Goal: Task Accomplishment & Management: Manage account settings

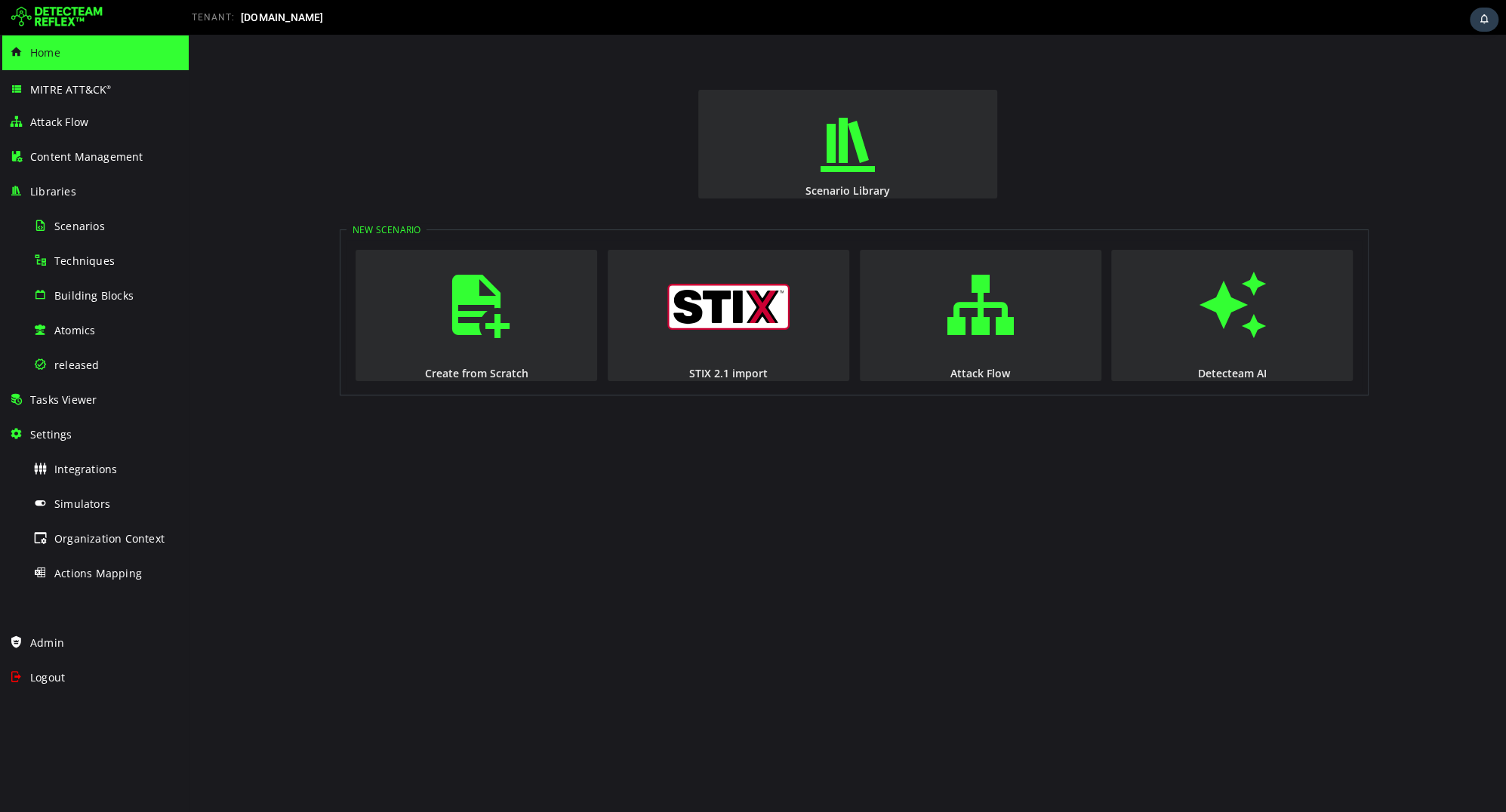
click at [545, 495] on div "Scenario Library New Scenario Create from Scratch STIX 2.1 import Attack Flow D…" at bounding box center [847, 423] width 1317 height 777
click at [86, 638] on div "Admin" at bounding box center [93, 643] width 170 height 35
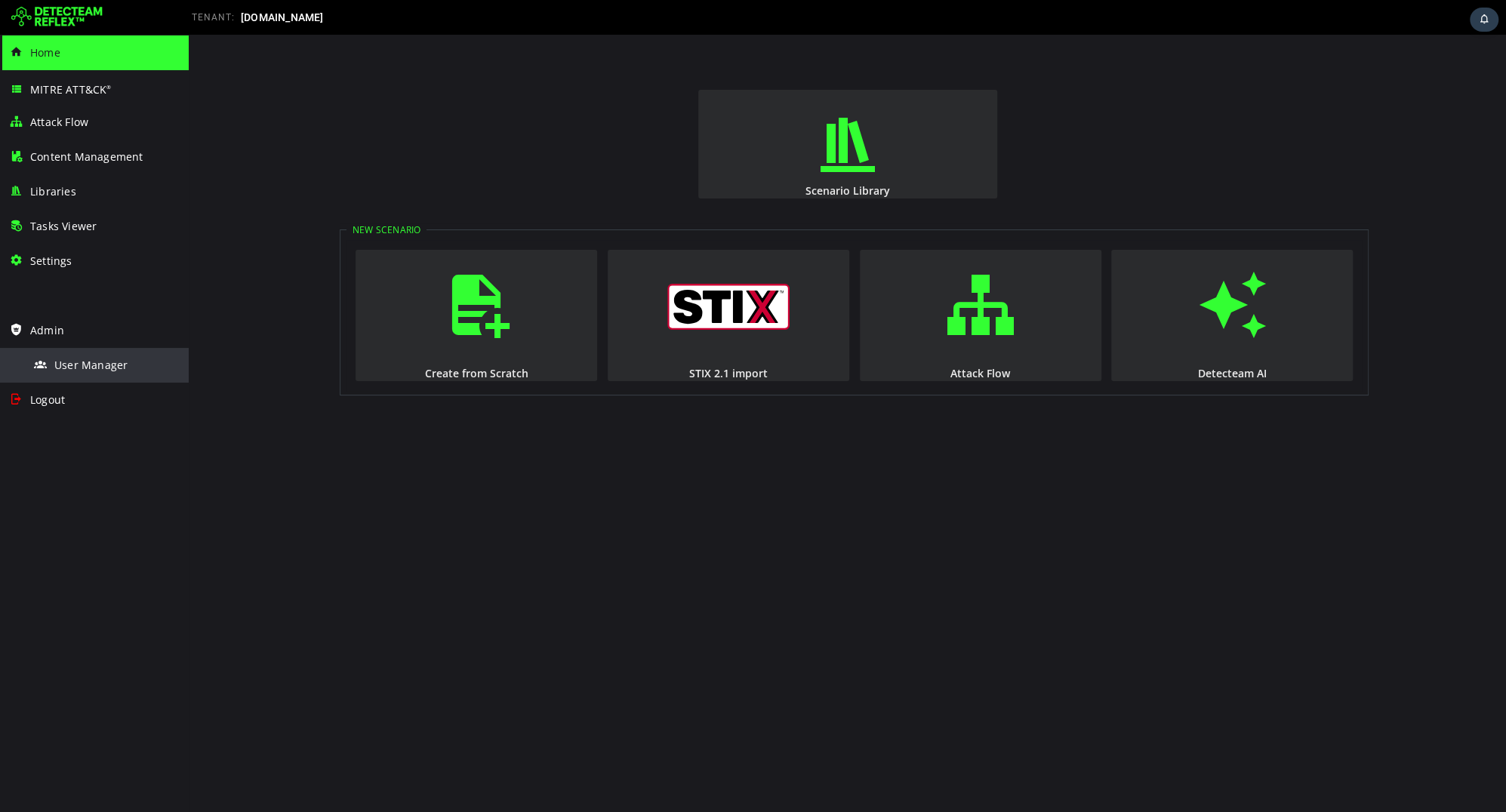
click at [83, 367] on span "User Manager" at bounding box center [90, 365] width 73 height 14
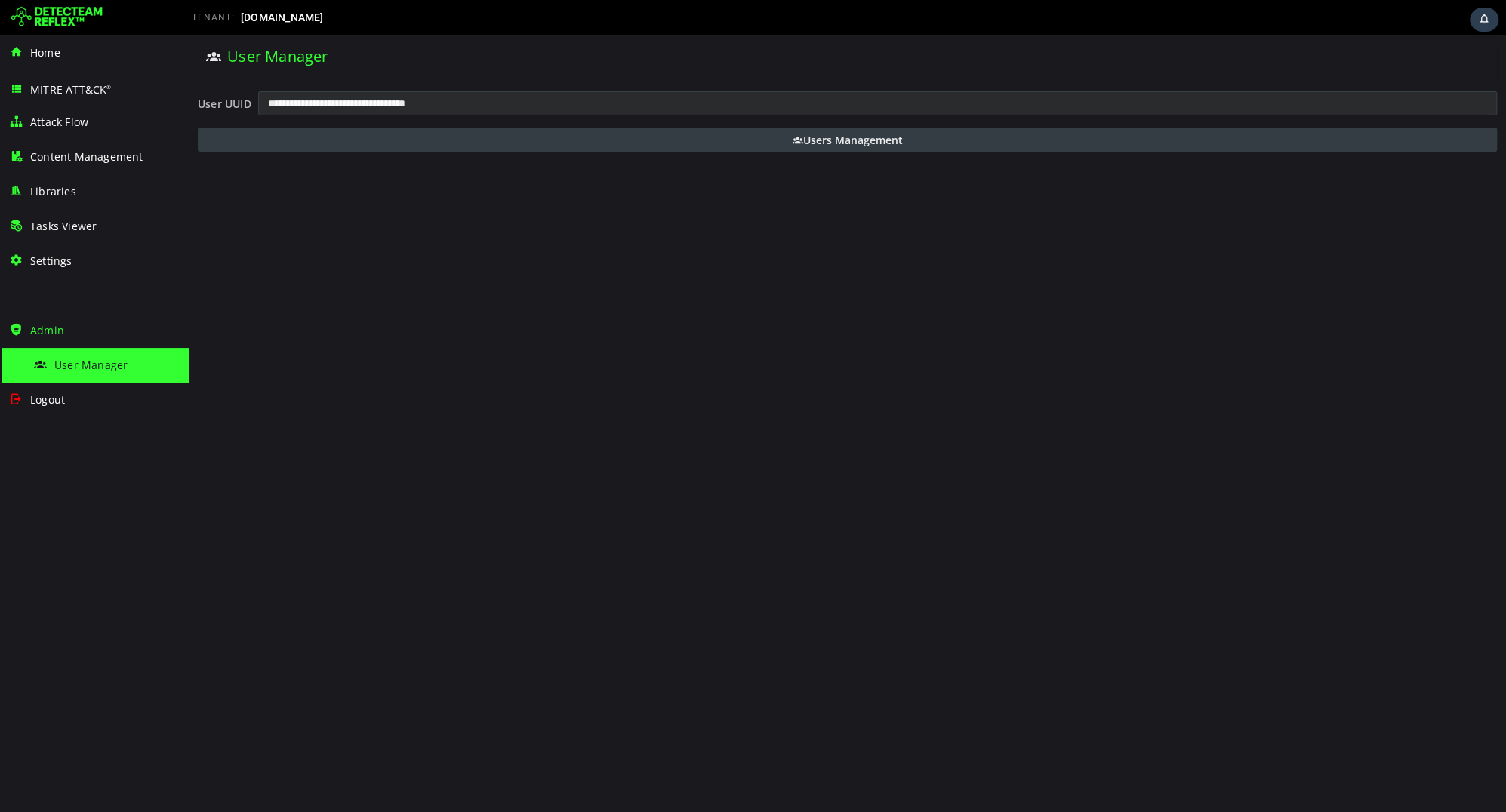
click at [455, 147] on button "Users Management" at bounding box center [848, 140] width 1299 height 24
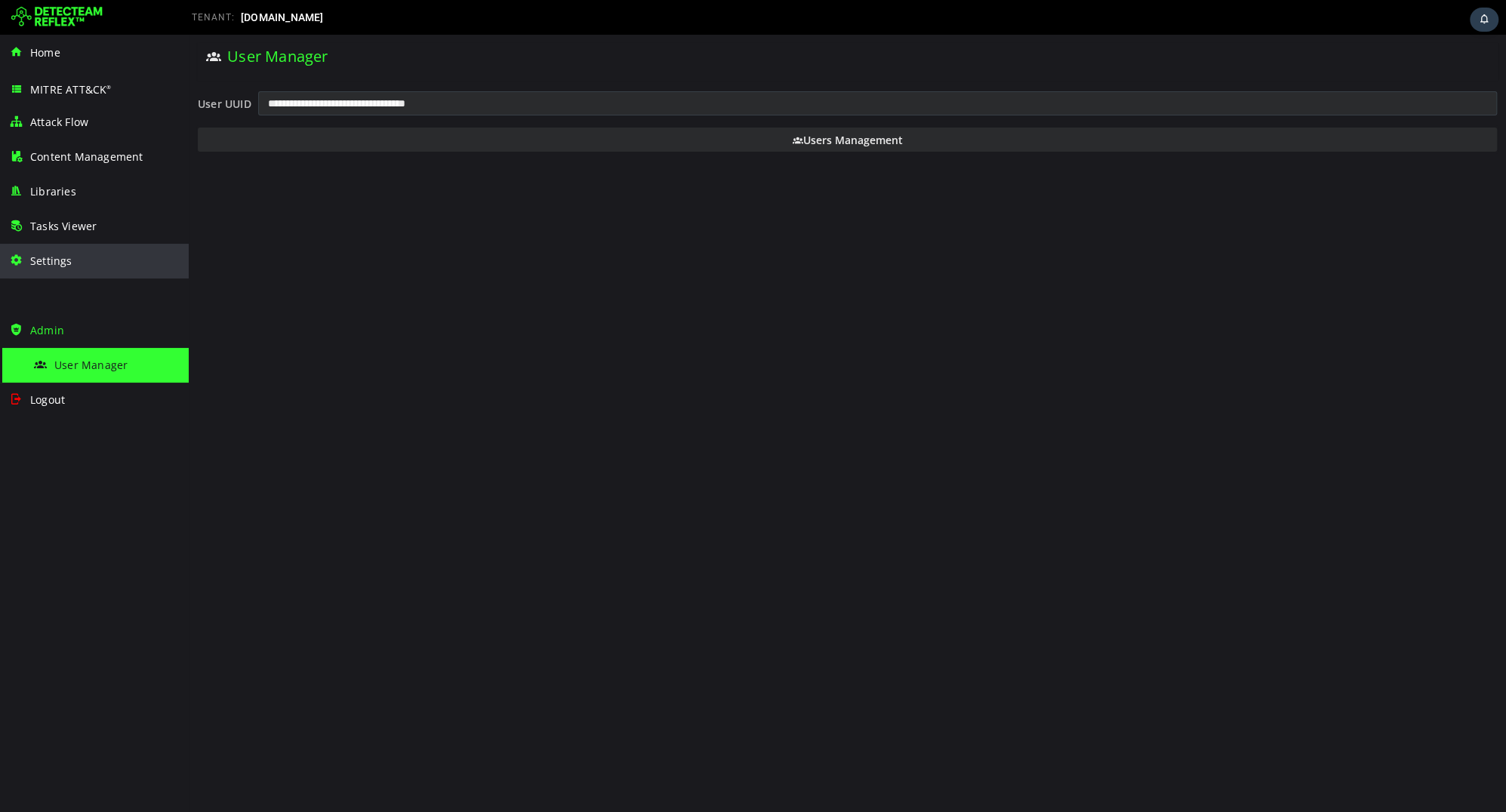
click at [59, 266] on span "Settings" at bounding box center [51, 261] width 42 height 14
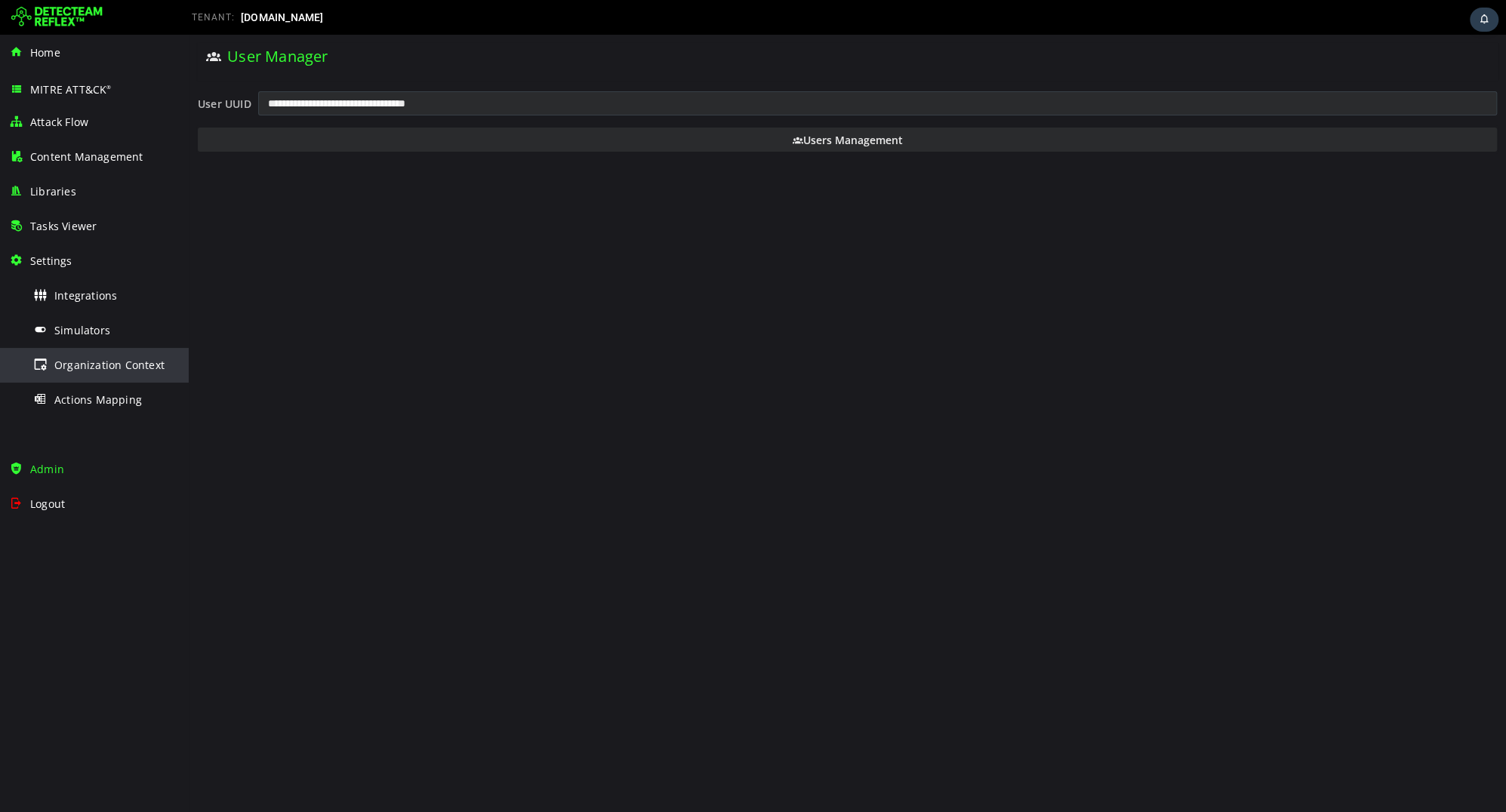
click at [70, 358] on span "Organization Context" at bounding box center [109, 365] width 111 height 14
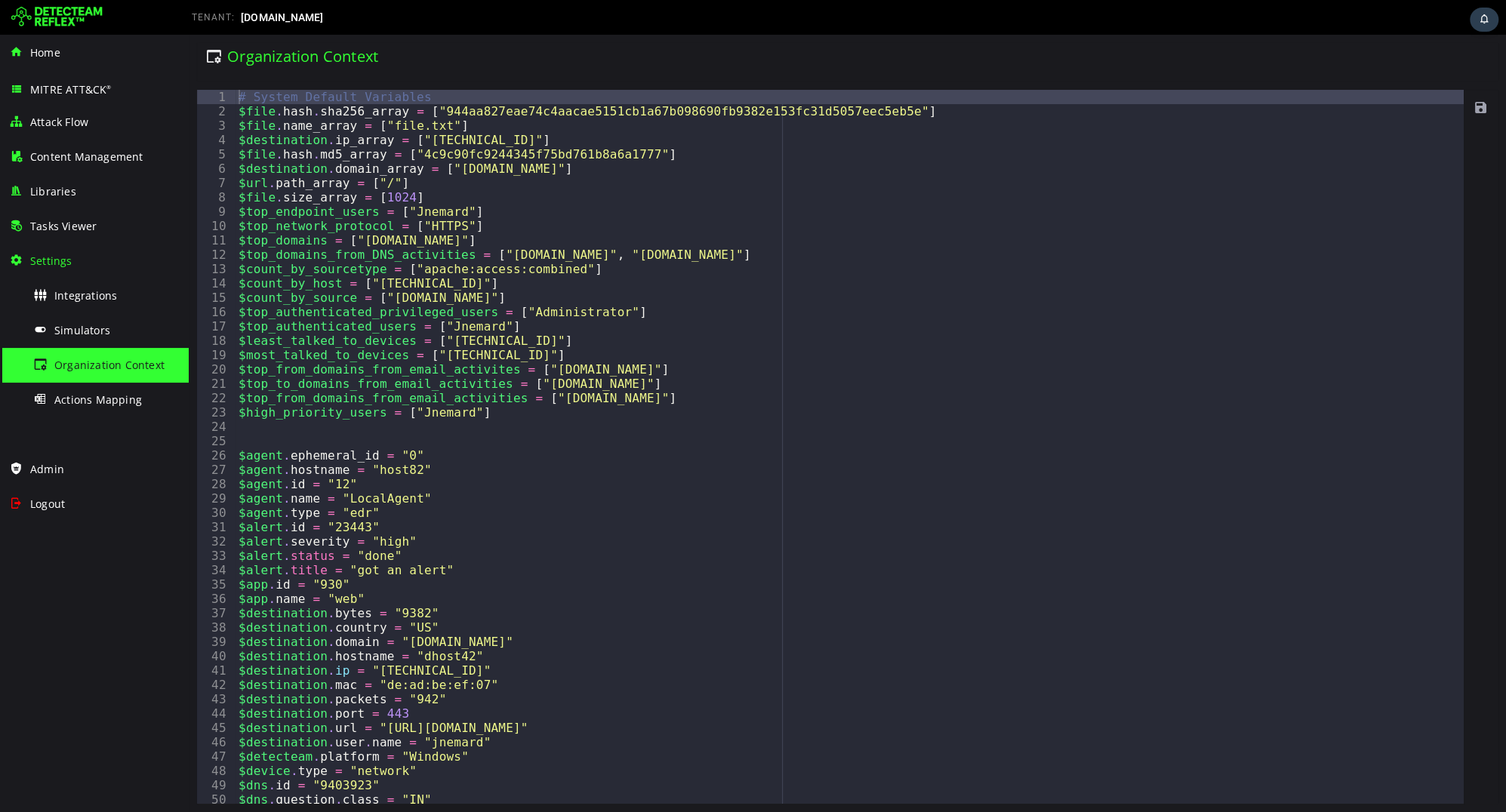
type textarea "**********"
click at [624, 398] on div "# System Default Variables $file . hash . sha256_array = [ "944aa827eae74c4aaca…" at bounding box center [850, 461] width 1228 height 743
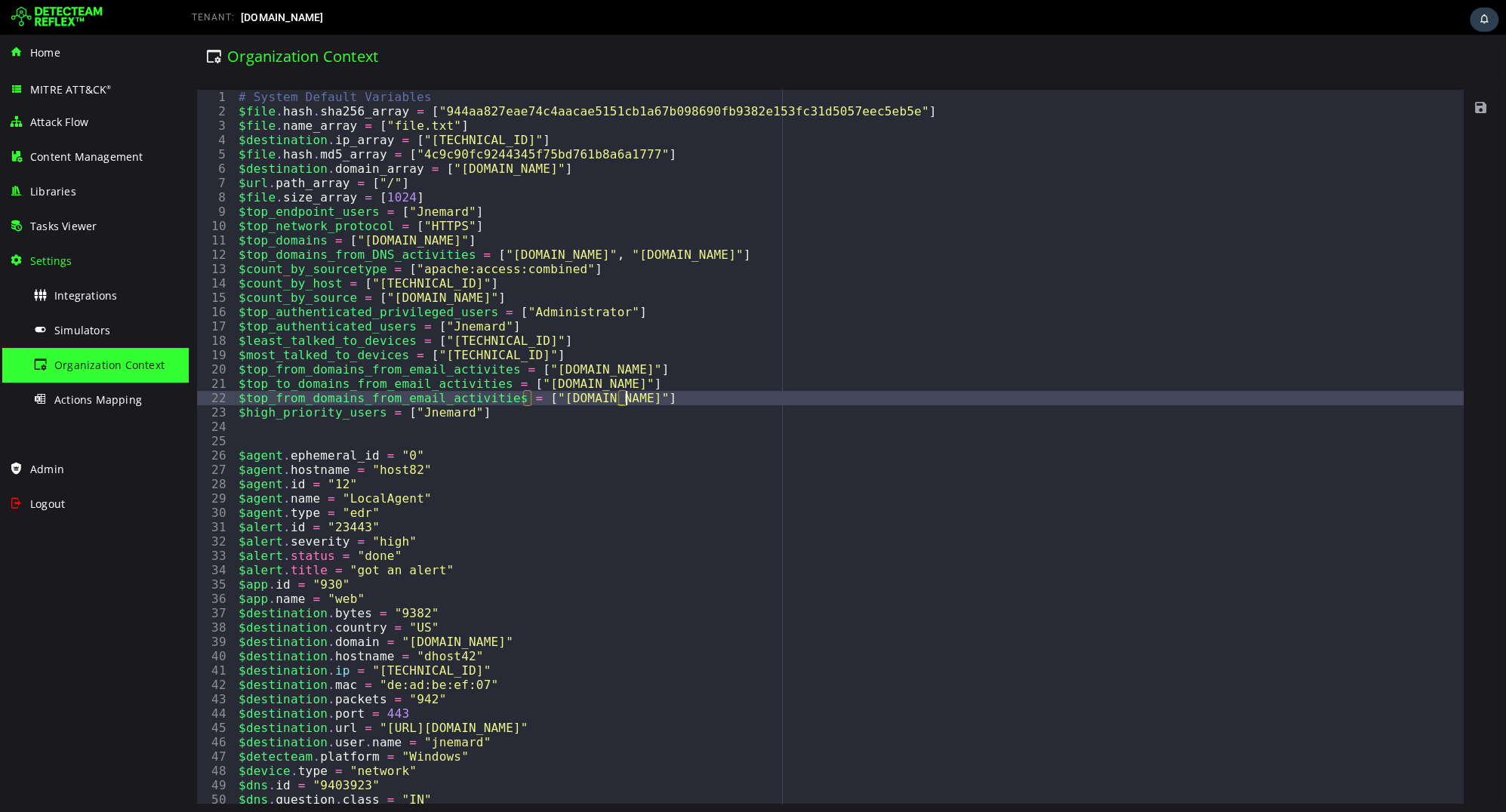
click at [614, 431] on div "# System Default Variables $file . hash . sha256_array = [ "944aa827eae74c4aaca…" at bounding box center [850, 461] width 1228 height 743
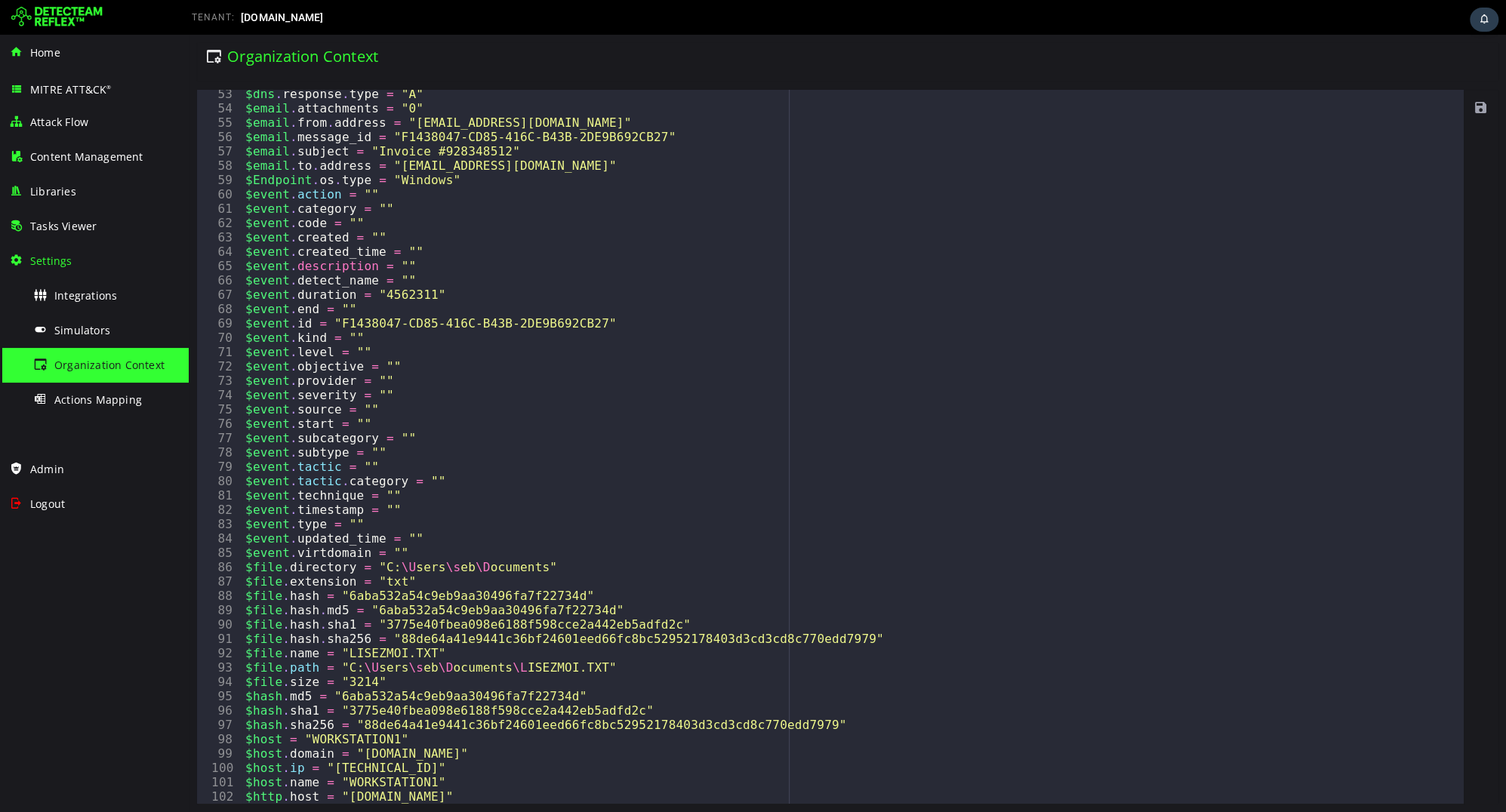
scroll to position [702, 0]
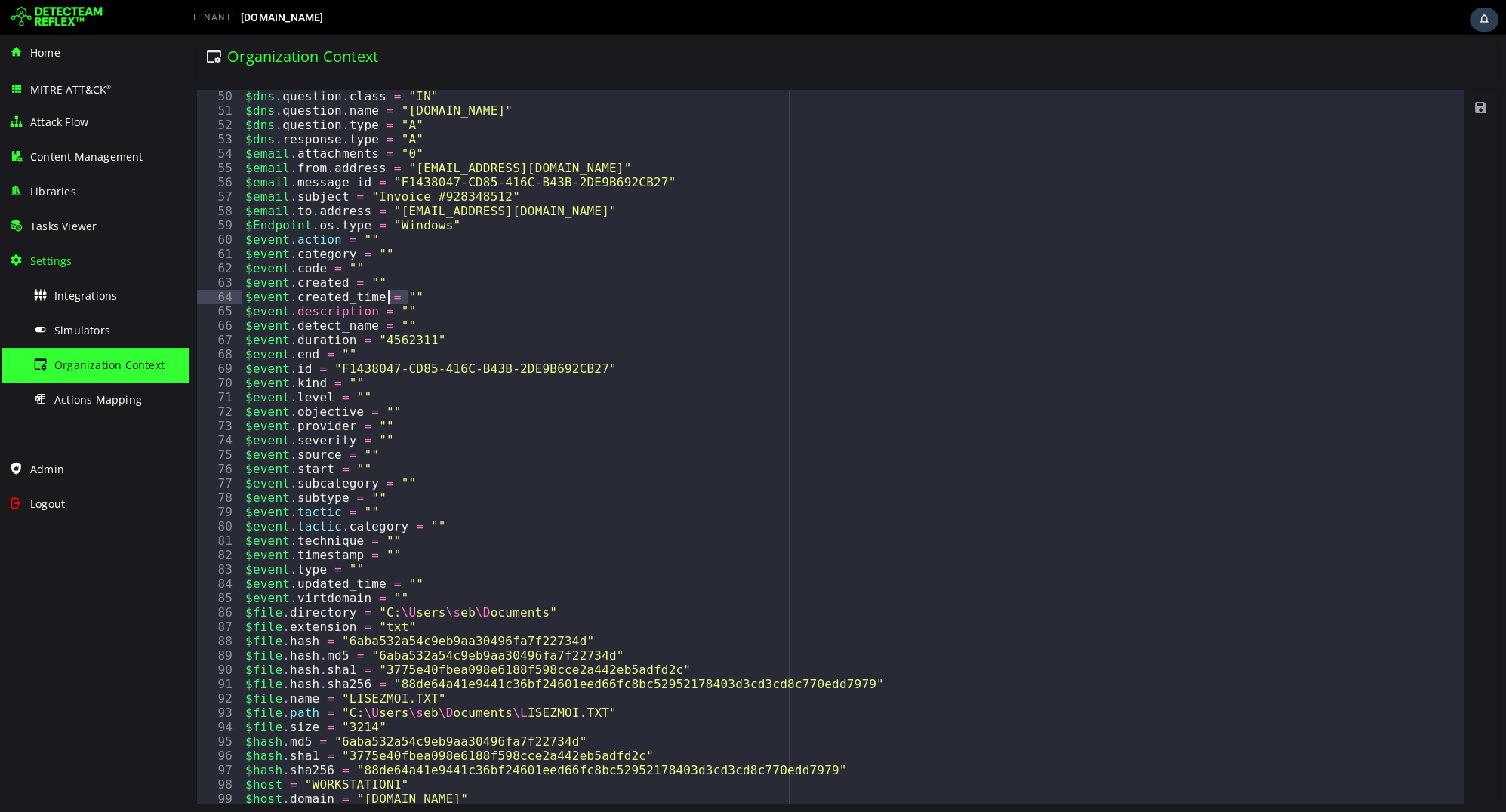
drag, startPoint x: 413, startPoint y: 296, endPoint x: 385, endPoint y: 296, distance: 28.0
click at [385, 296] on div "$dns . question . class = "IN" $dns . question . name = "[DOMAIN_NAME]" $dns . …" at bounding box center [853, 461] width 1221 height 743
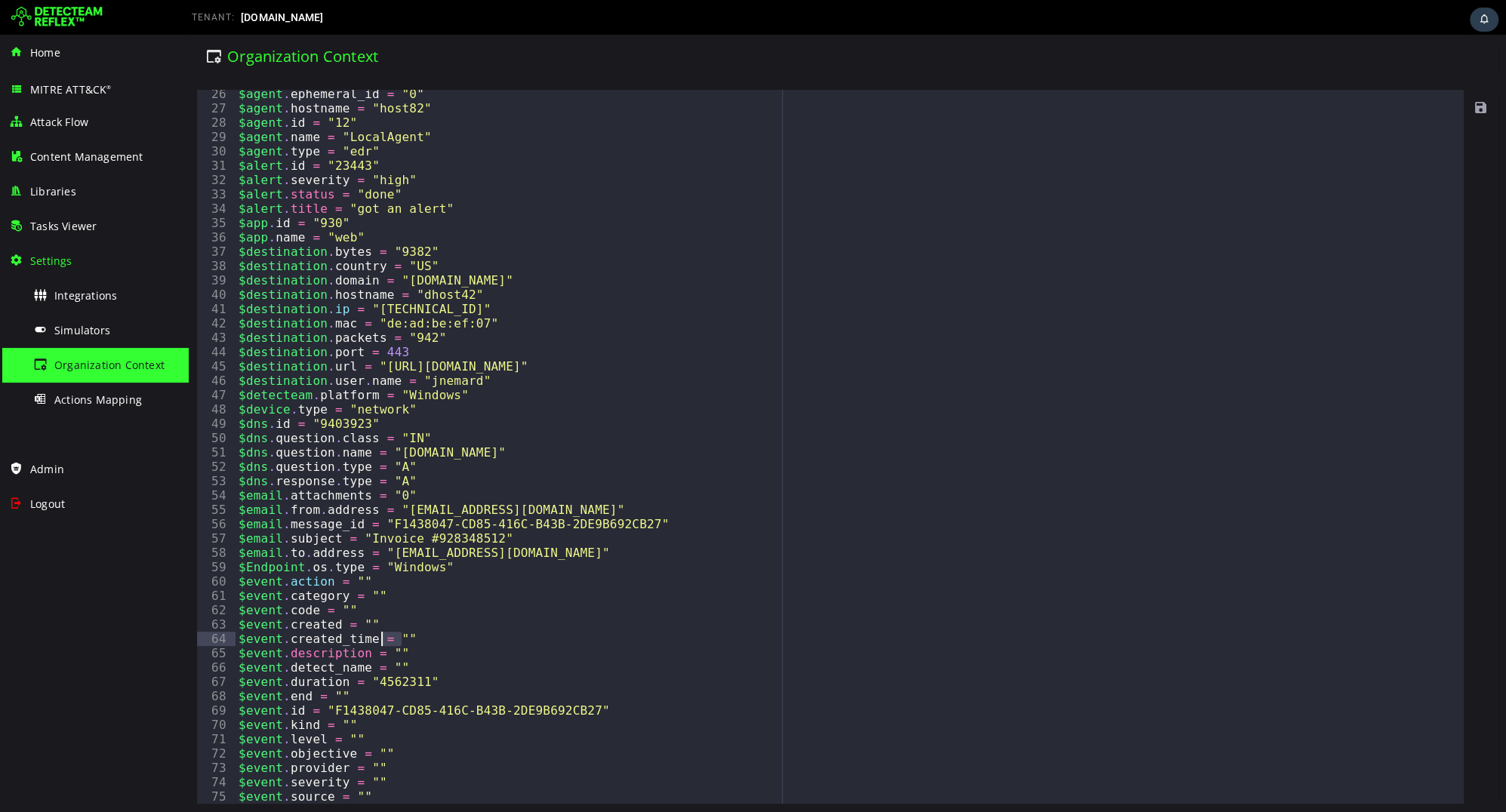
scroll to position [545, 0]
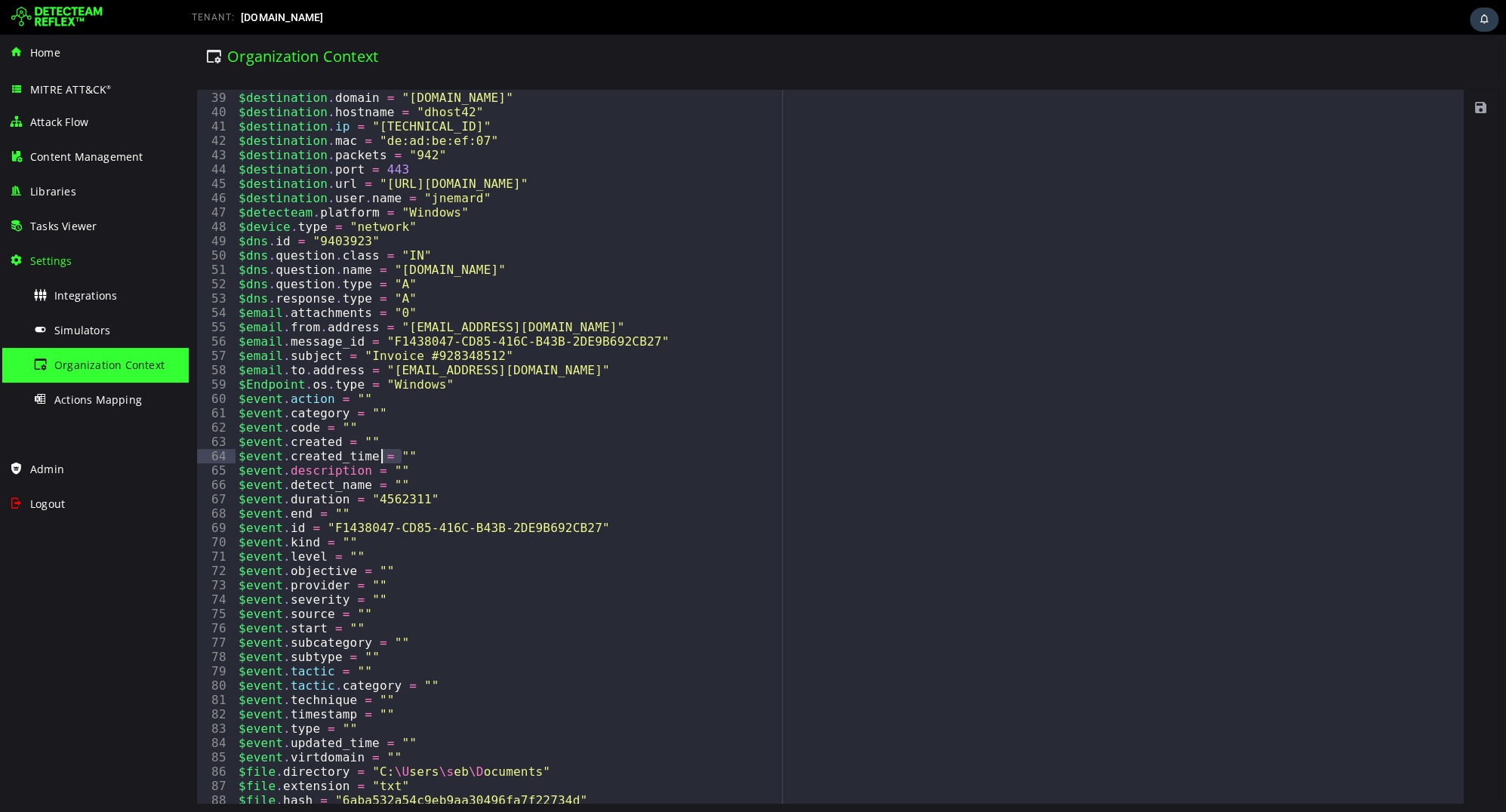
click at [297, 441] on div "$destination . country = "US" $destination . domain = "[DOMAIN_NAME]" $destinat…" at bounding box center [850, 447] width 1228 height 743
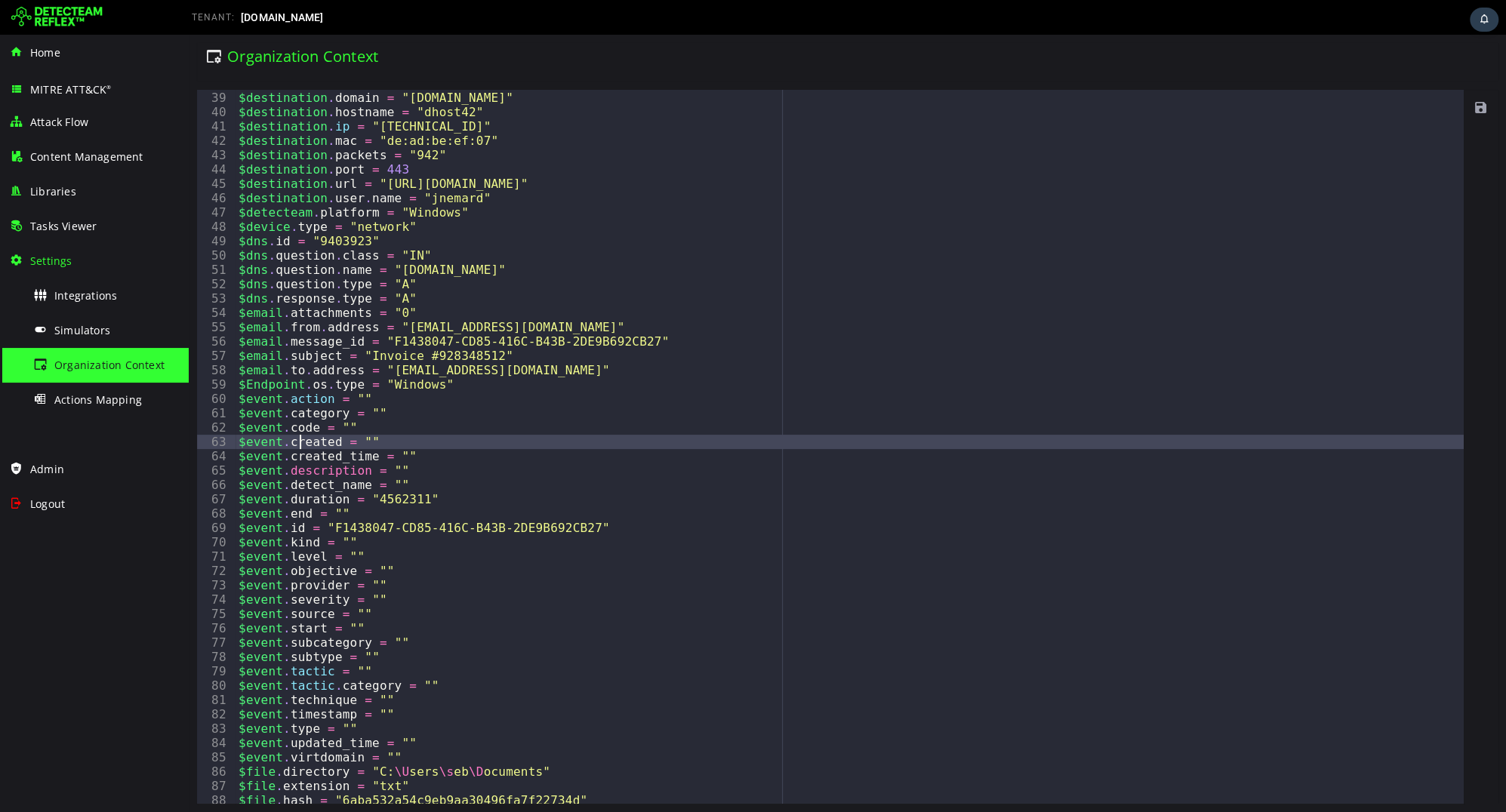
click at [297, 441] on div "$destination . country = "US" $destination . domain = "[DOMAIN_NAME]" $destinat…" at bounding box center [850, 447] width 1228 height 743
type textarea "**********"
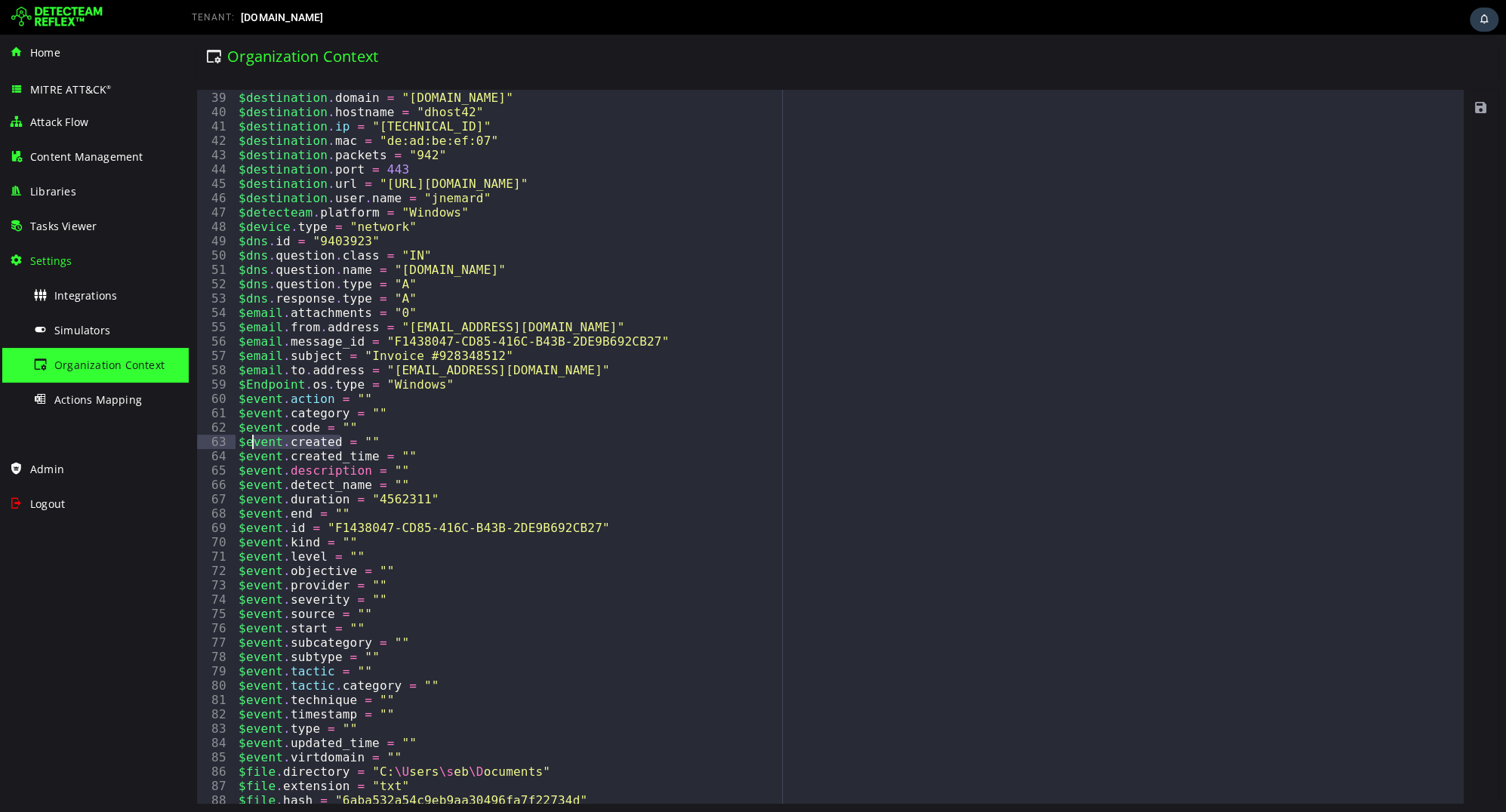
drag, startPoint x: 338, startPoint y: 438, endPoint x: 247, endPoint y: 439, distance: 91.0
click at [247, 439] on div "$destination . country = "US" $destination . domain = "[DOMAIN_NAME]" $destinat…" at bounding box center [850, 447] width 1228 height 743
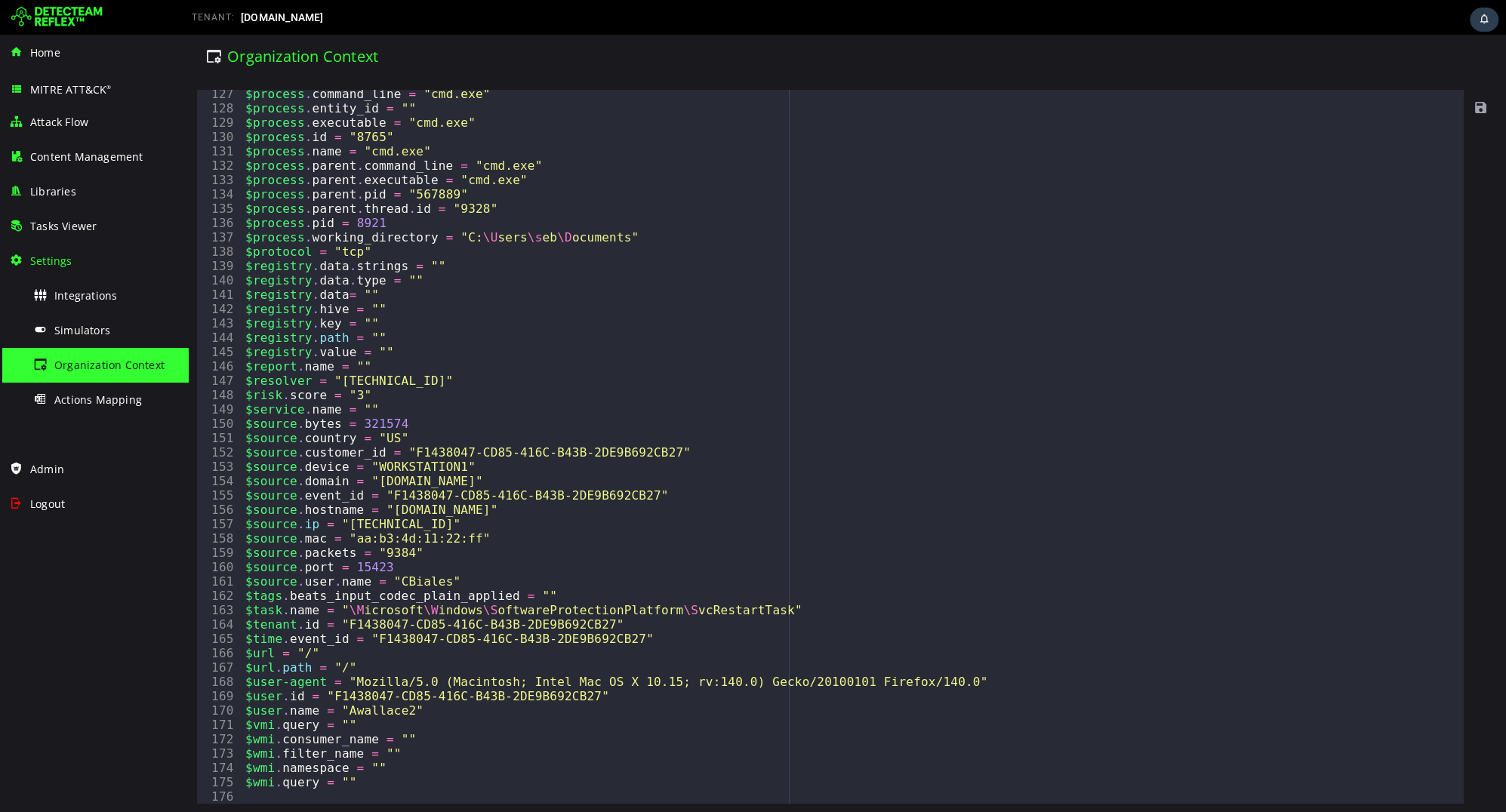
scroll to position [1810, 0]
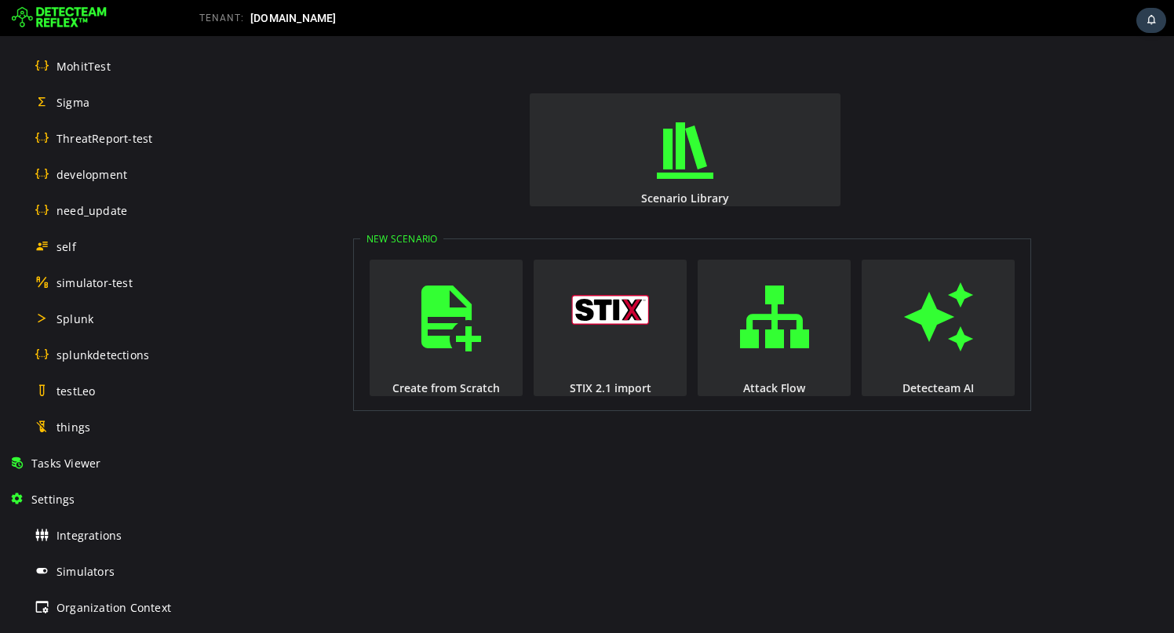
scroll to position [795, 0]
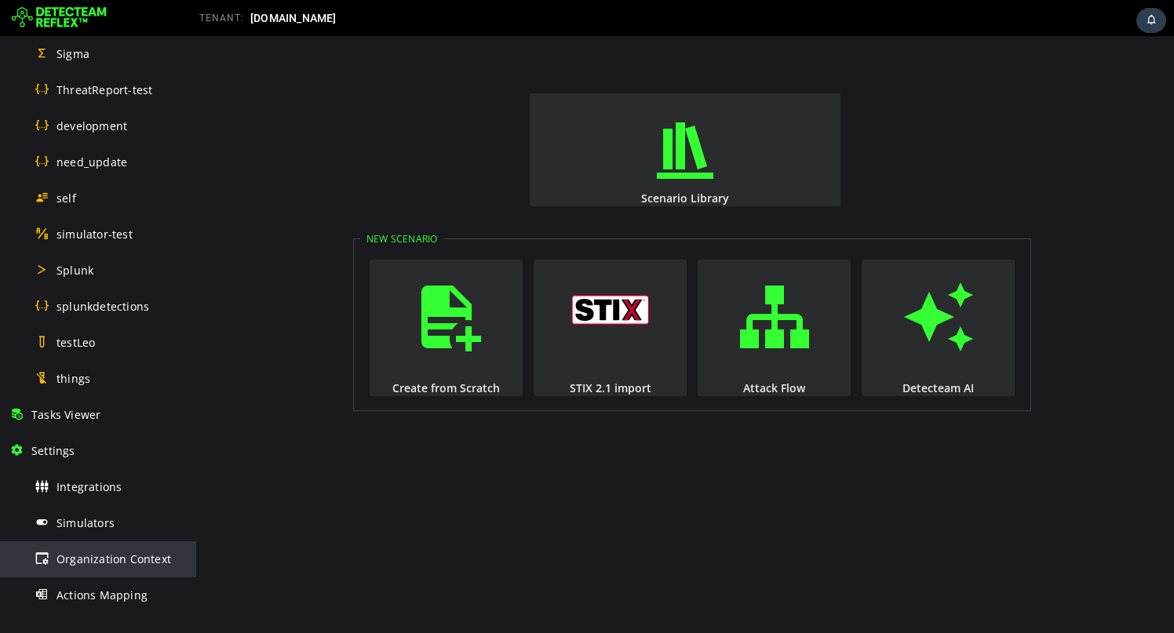
click at [77, 554] on span "Organization Context" at bounding box center [113, 558] width 115 height 15
